Goal: Find specific page/section: Find specific page/section

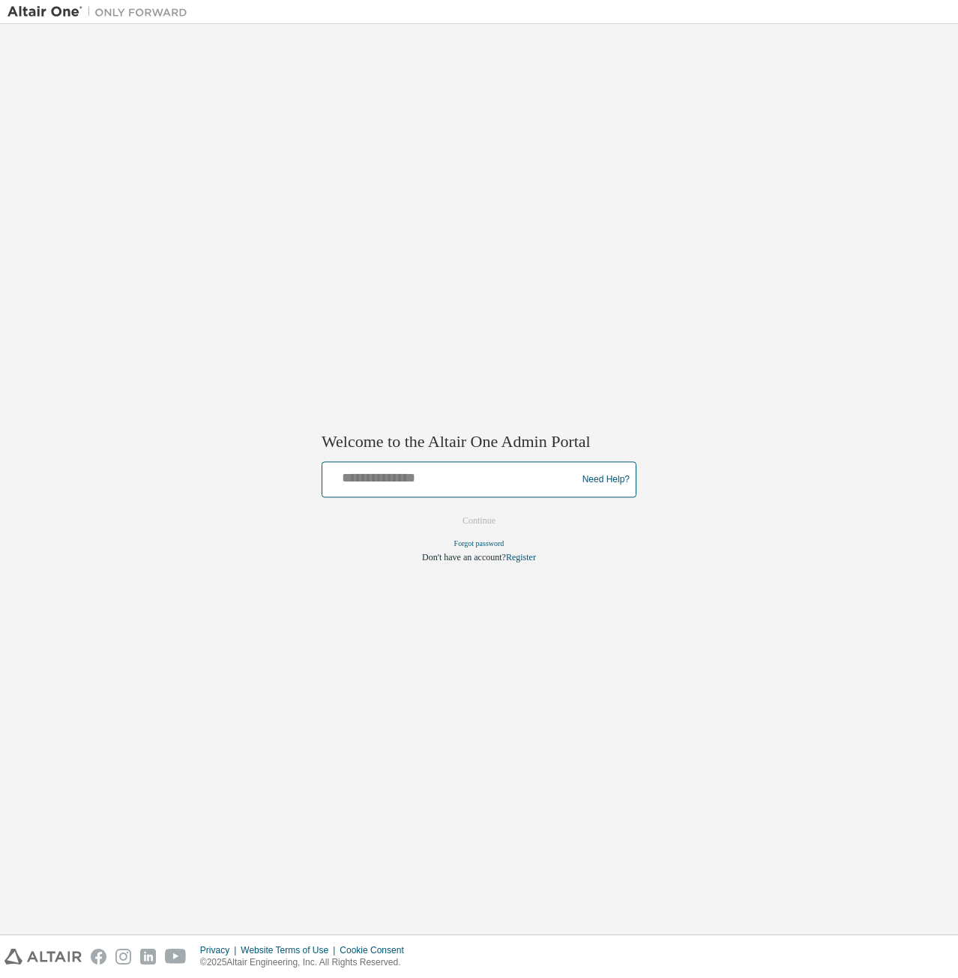
click at [394, 473] on input "text" at bounding box center [451, 477] width 247 height 22
type input "**********"
click at [472, 524] on button "Continue" at bounding box center [479, 521] width 64 height 22
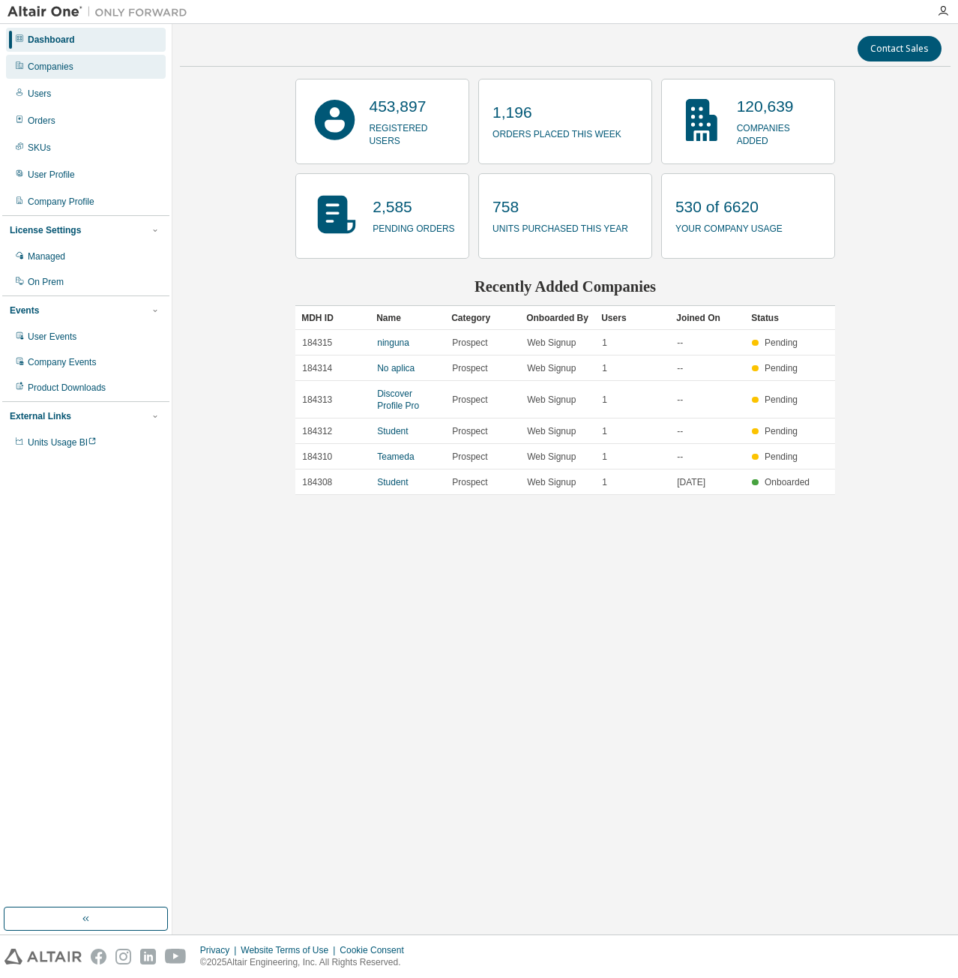
click at [88, 78] on div "Companies" at bounding box center [86, 67] width 160 height 24
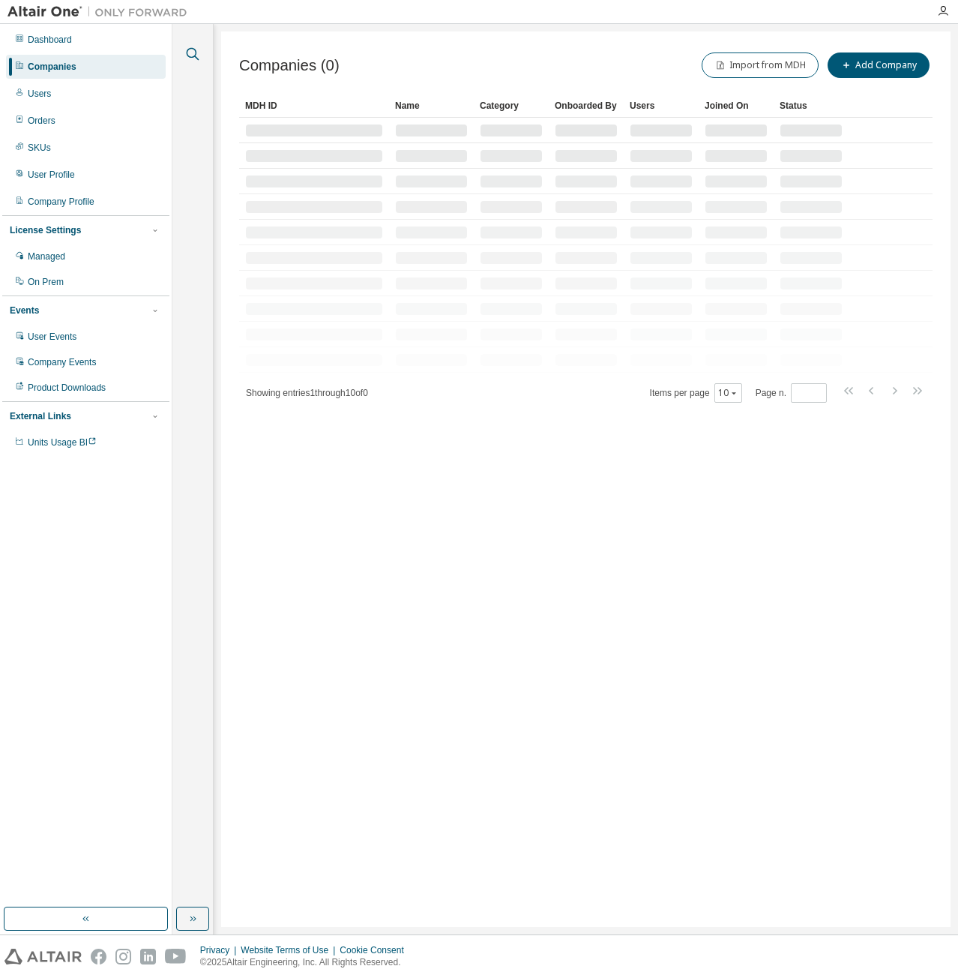
click at [190, 50] on icon "button" at bounding box center [193, 54] width 18 height 18
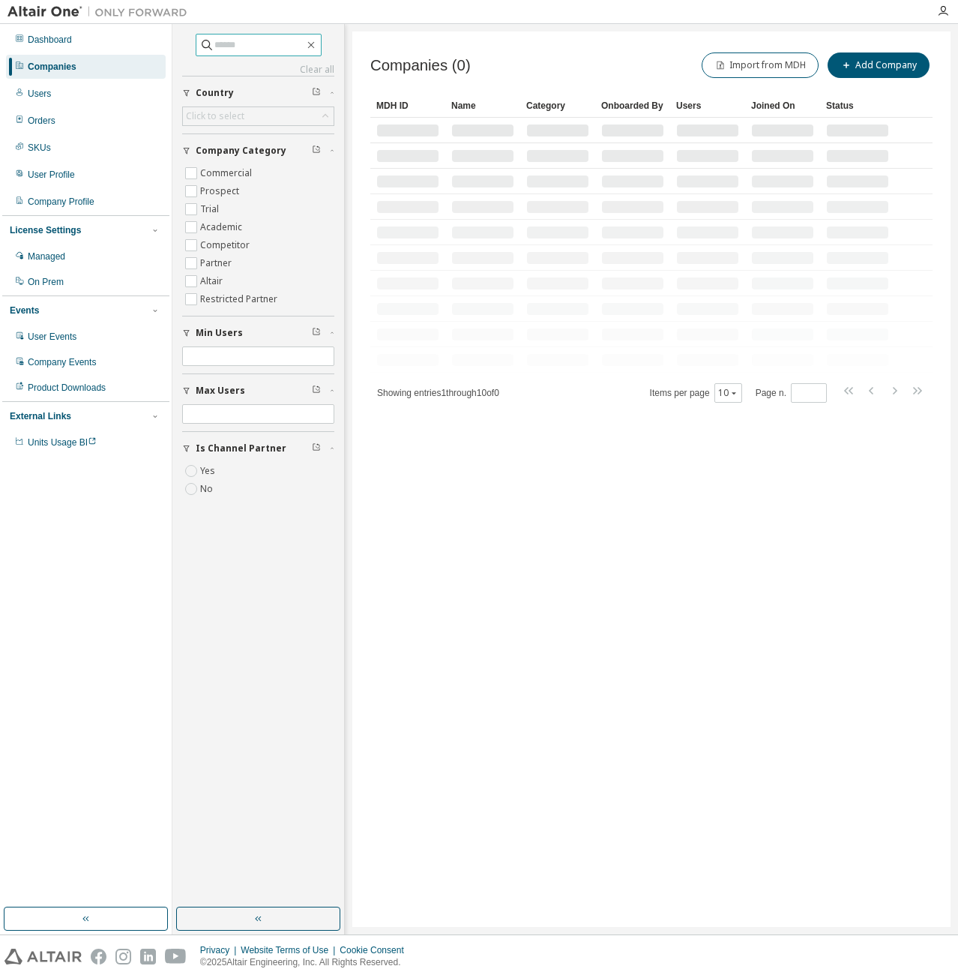
click at [232, 40] on input "text" at bounding box center [259, 44] width 90 height 15
type input "****"
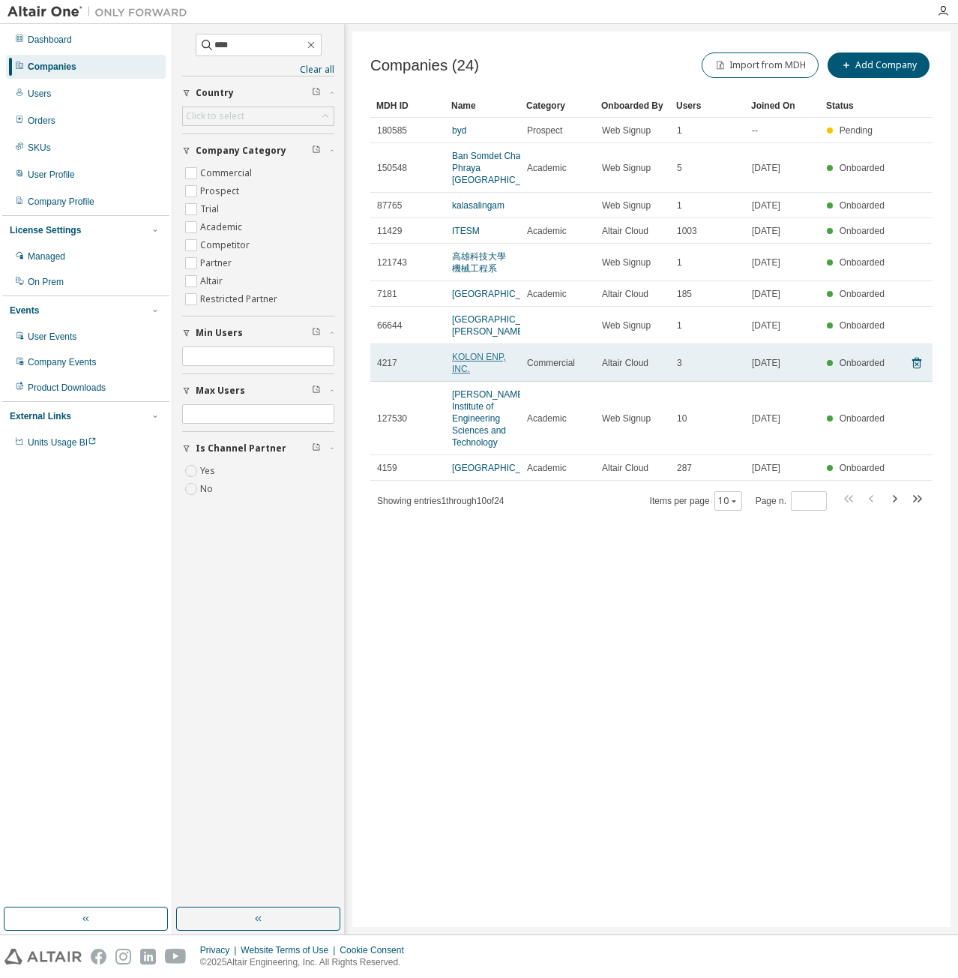
click at [495, 374] on link "KOLON ENP, INC." at bounding box center [479, 363] width 54 height 22
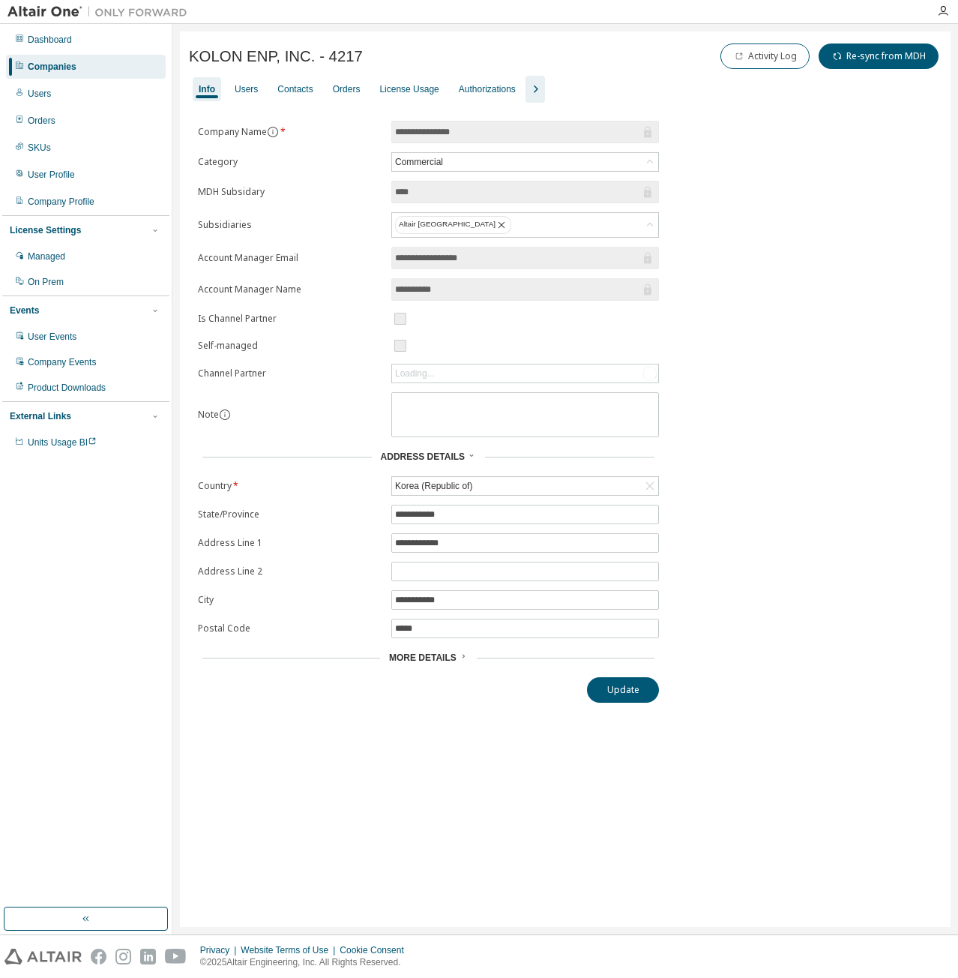
click at [97, 52] on div "Dashboard Companies Users Orders SKUs User Profile Company Profile License Sett…" at bounding box center [85, 241] width 167 height 430
click at [139, 45] on div "Dashboard" at bounding box center [86, 40] width 160 height 24
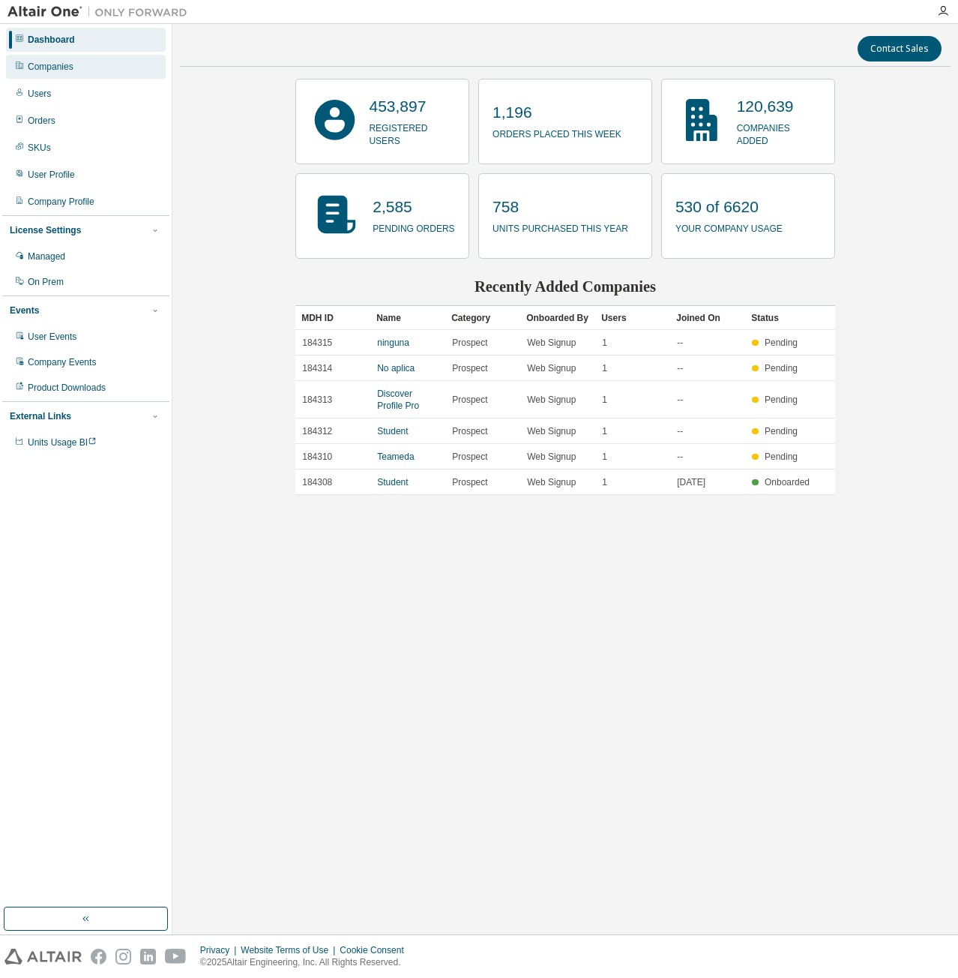
click at [118, 72] on div "Companies" at bounding box center [86, 67] width 160 height 24
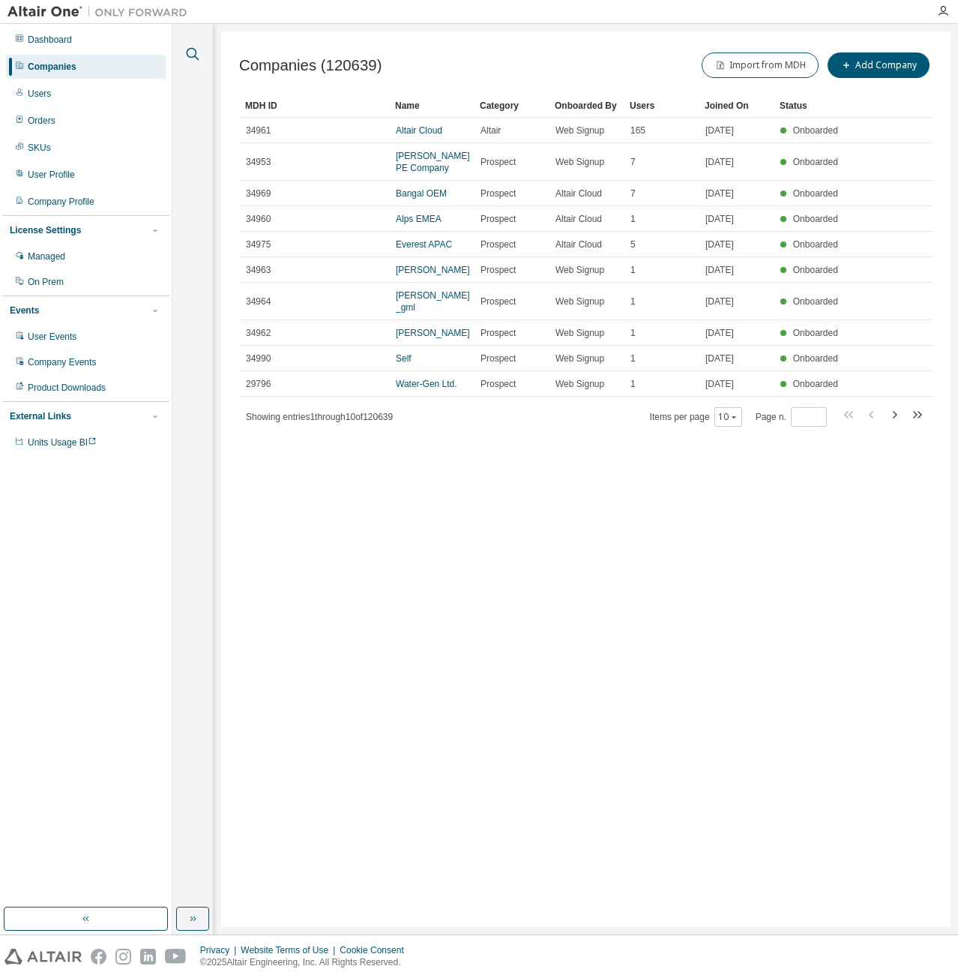
click at [190, 59] on icon "button" at bounding box center [193, 54] width 18 height 18
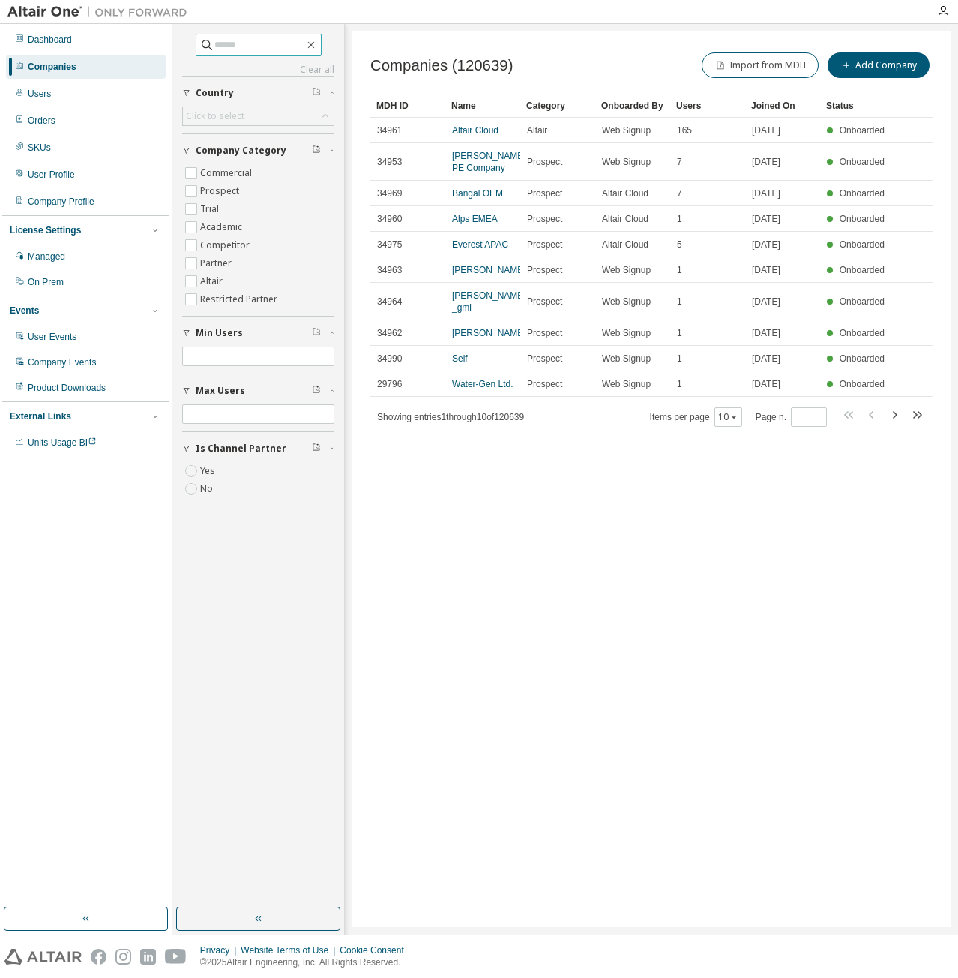
click at [232, 48] on input "text" at bounding box center [259, 44] width 90 height 15
type input "****"
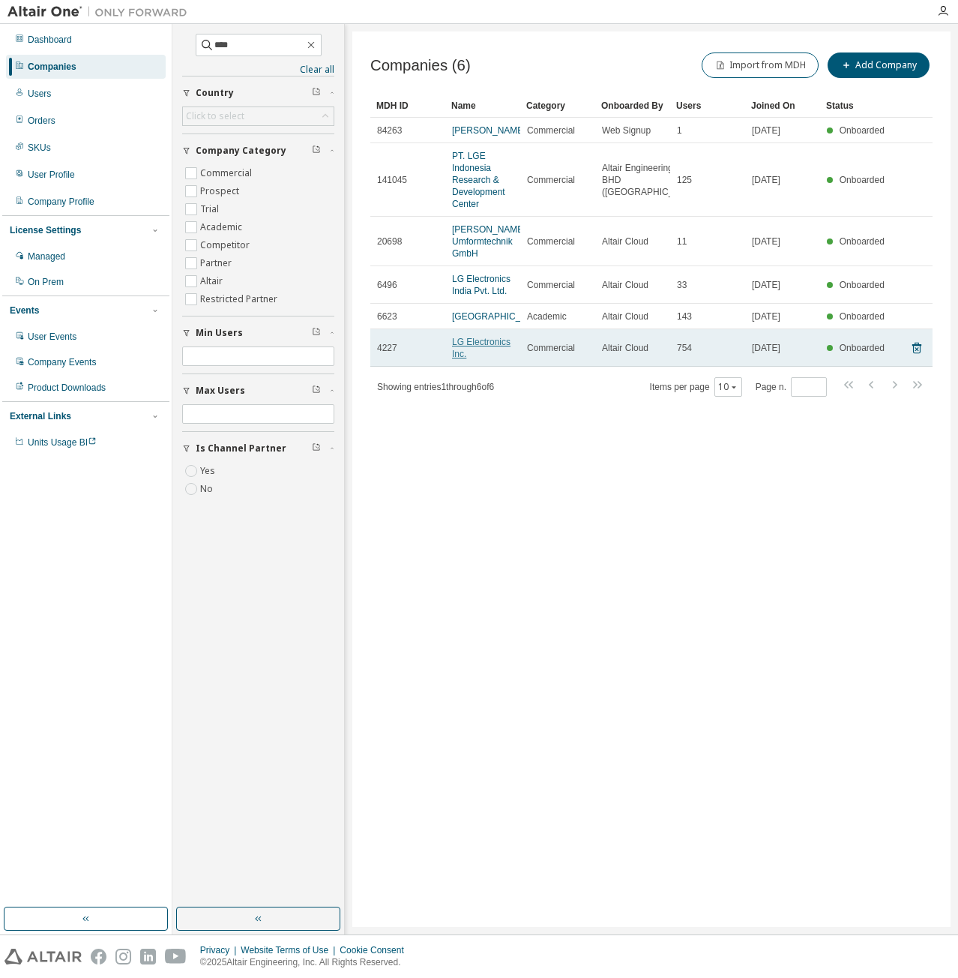
click at [480, 355] on link "LG Electronics Inc." at bounding box center [481, 348] width 58 height 22
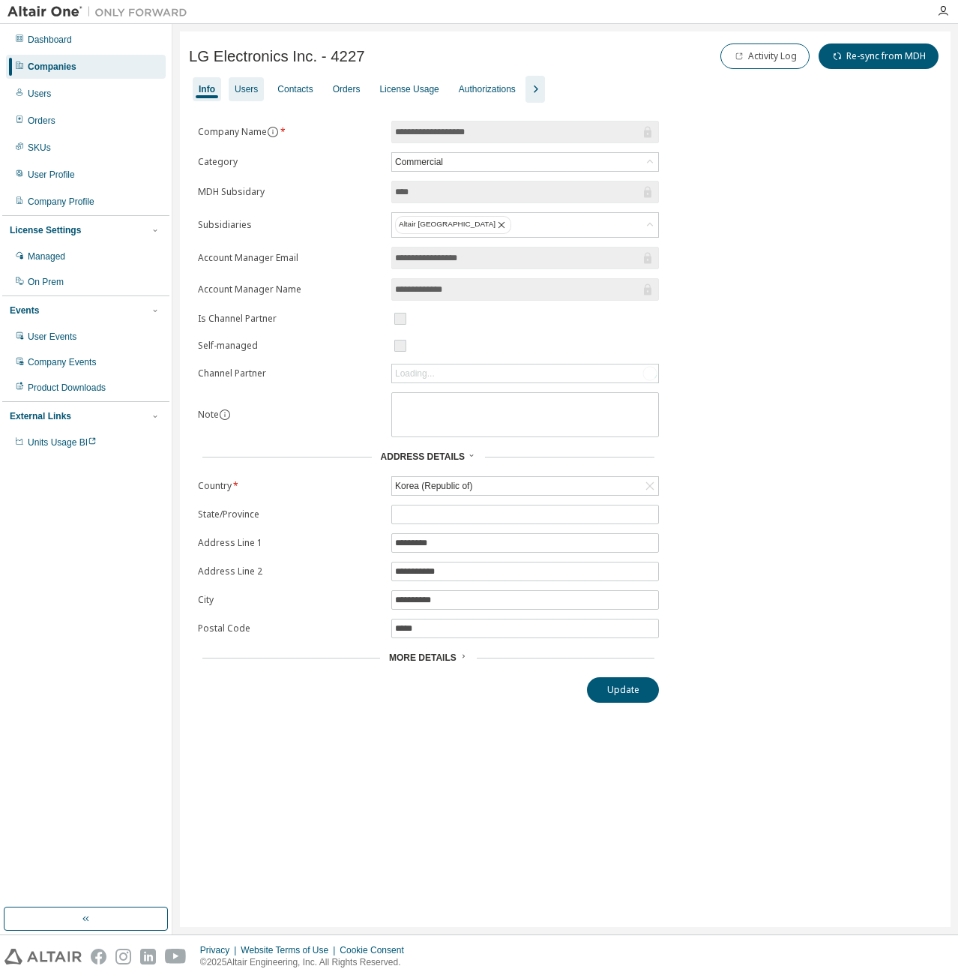
click at [259, 88] on div "Users" at bounding box center [246, 89] width 35 height 24
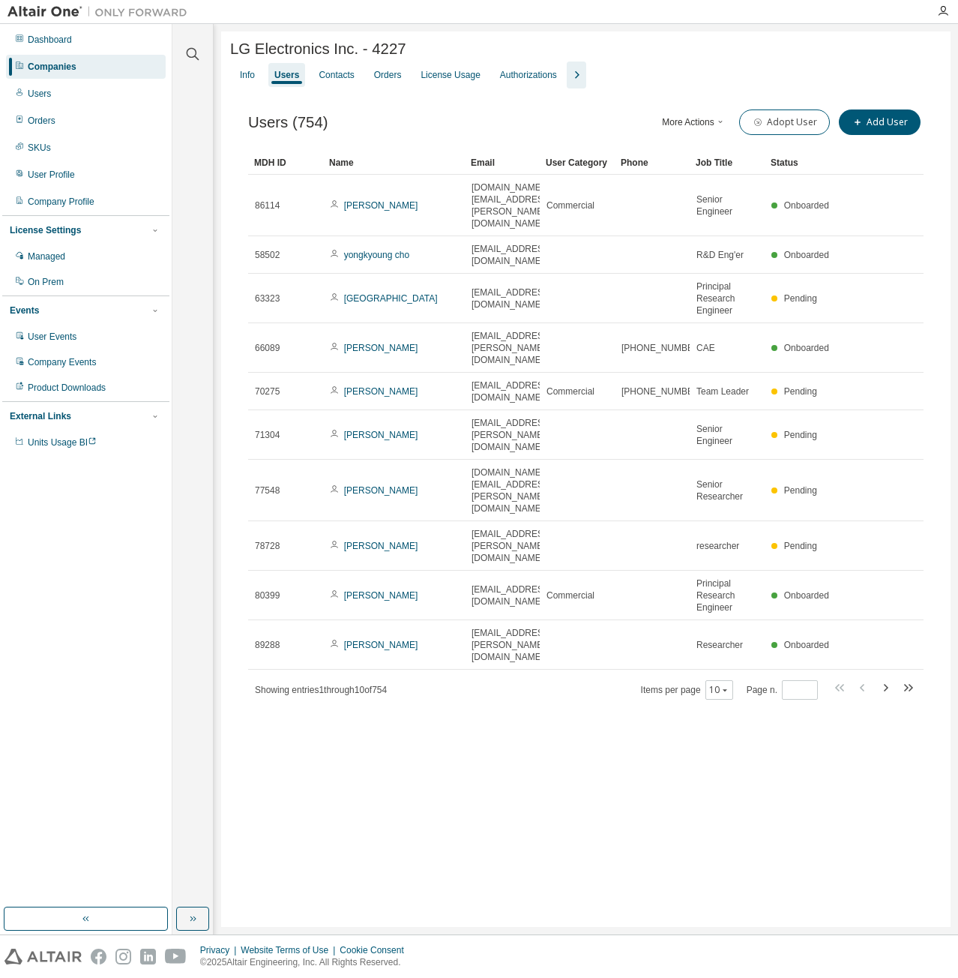
drag, startPoint x: 544, startPoint y: 160, endPoint x: 626, endPoint y: 164, distance: 81.8
drag, startPoint x: 542, startPoint y: 160, endPoint x: 628, endPoint y: 164, distance: 86.3
click at [184, 50] on icon "button" at bounding box center [193, 54] width 18 height 18
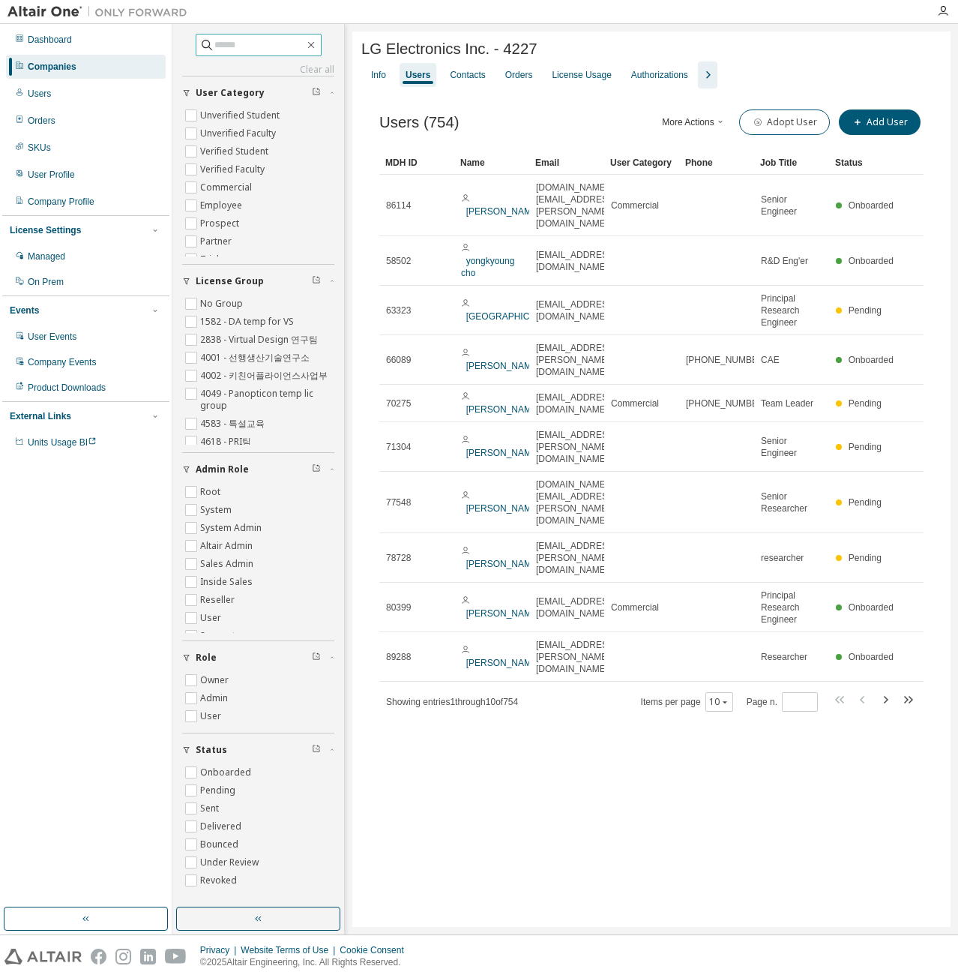
click at [249, 50] on input "text" at bounding box center [259, 44] width 90 height 15
type input "*****"
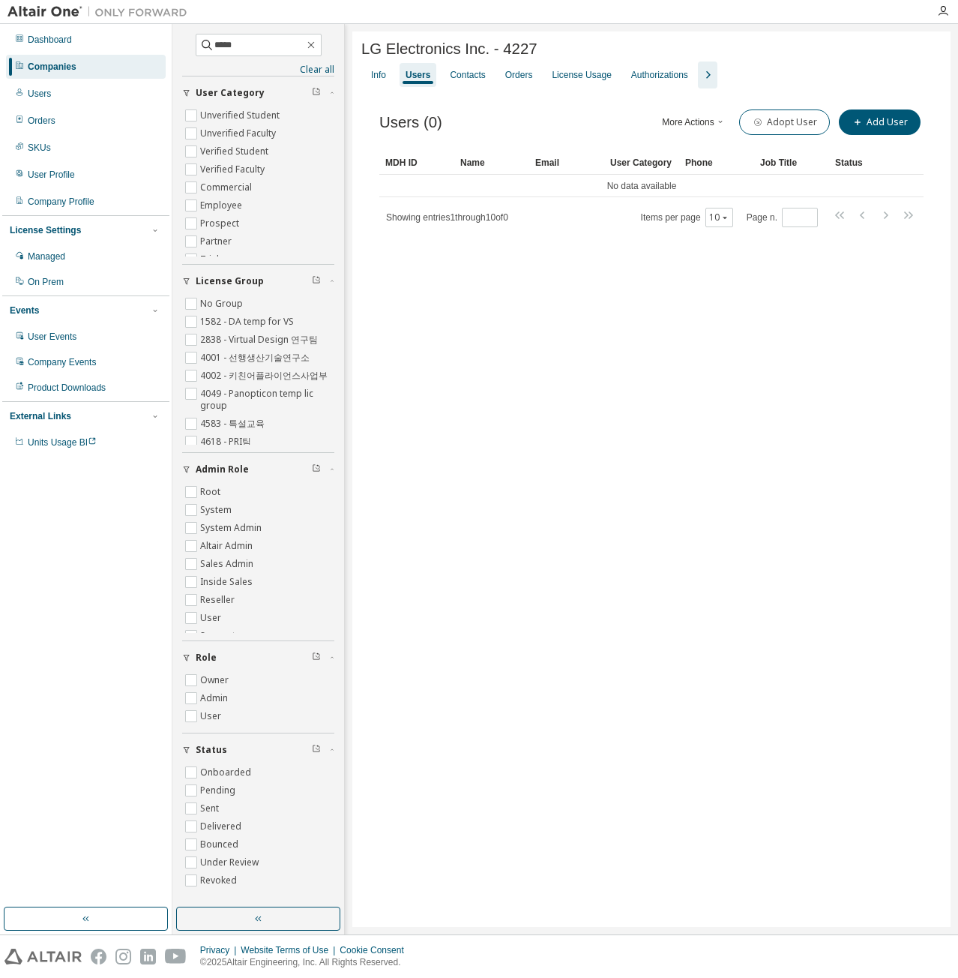
click at [601, 331] on div "LG Electronics Inc. - 4227 Clear Load Save Save As Field Operator Value Select …" at bounding box center [651, 478] width 598 height 895
click at [317, 41] on icon "button" at bounding box center [311, 45] width 12 height 12
